Goal: Transaction & Acquisition: Download file/media

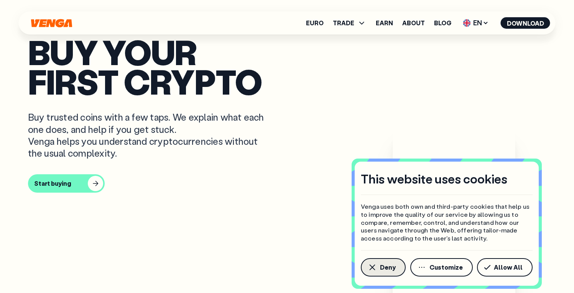
scroll to position [278, 0]
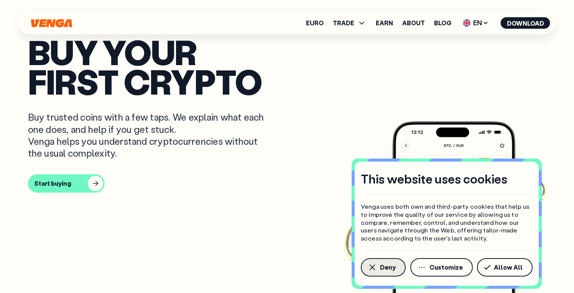
click at [370, 267] on icon "button" at bounding box center [371, 267] width 9 height 9
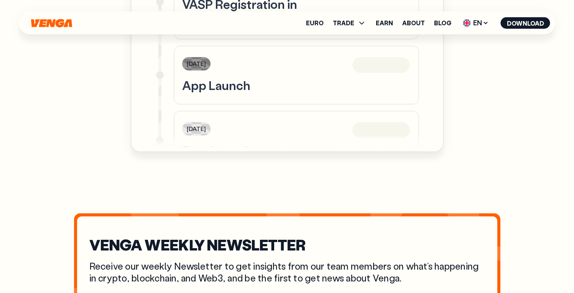
scroll to position [2395, 0]
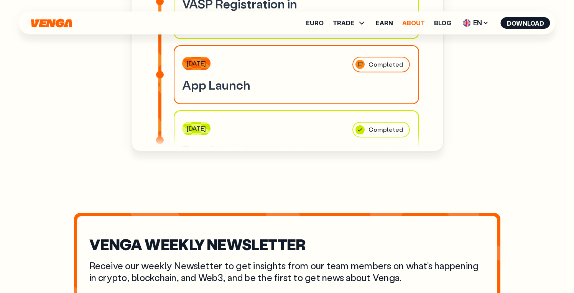
click at [418, 23] on link "About" at bounding box center [413, 23] width 23 height 6
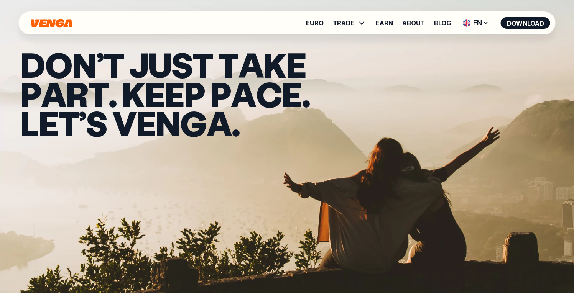
click at [63, 18] on div "Euro TRADE Buy Sell Swap Exchange Earn About Blog EN English - EN Español - ES …" at bounding box center [287, 22] width 536 height 23
click at [59, 21] on icon "Home" at bounding box center [51, 23] width 41 height 8
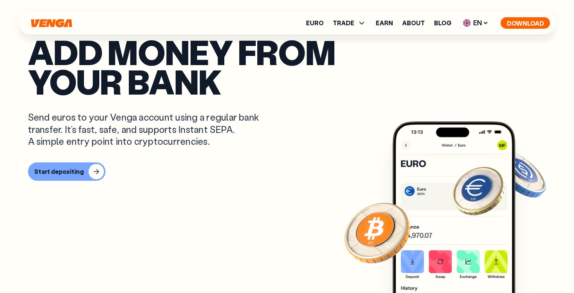
scroll to position [161, 0]
click at [513, 25] on button "Download" at bounding box center [524, 22] width 49 height 11
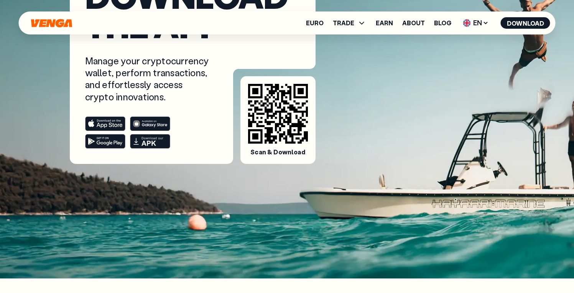
scroll to position [131, 0]
